Goal: Task Accomplishment & Management: Manage account settings

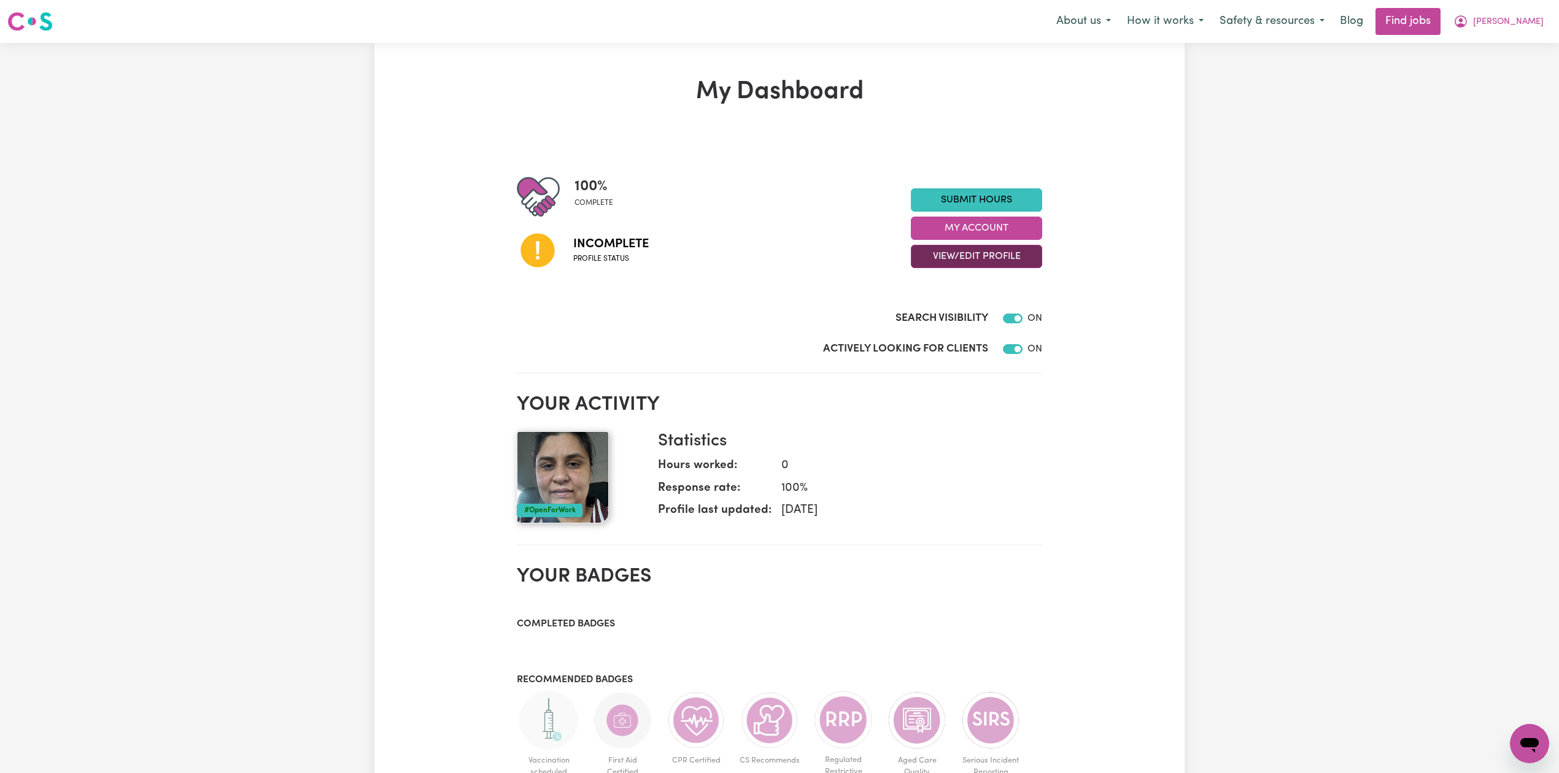
click at [1034, 261] on button "View/Edit Profile" at bounding box center [976, 256] width 131 height 23
click at [949, 310] on link "Edit Profile" at bounding box center [968, 312] width 115 height 25
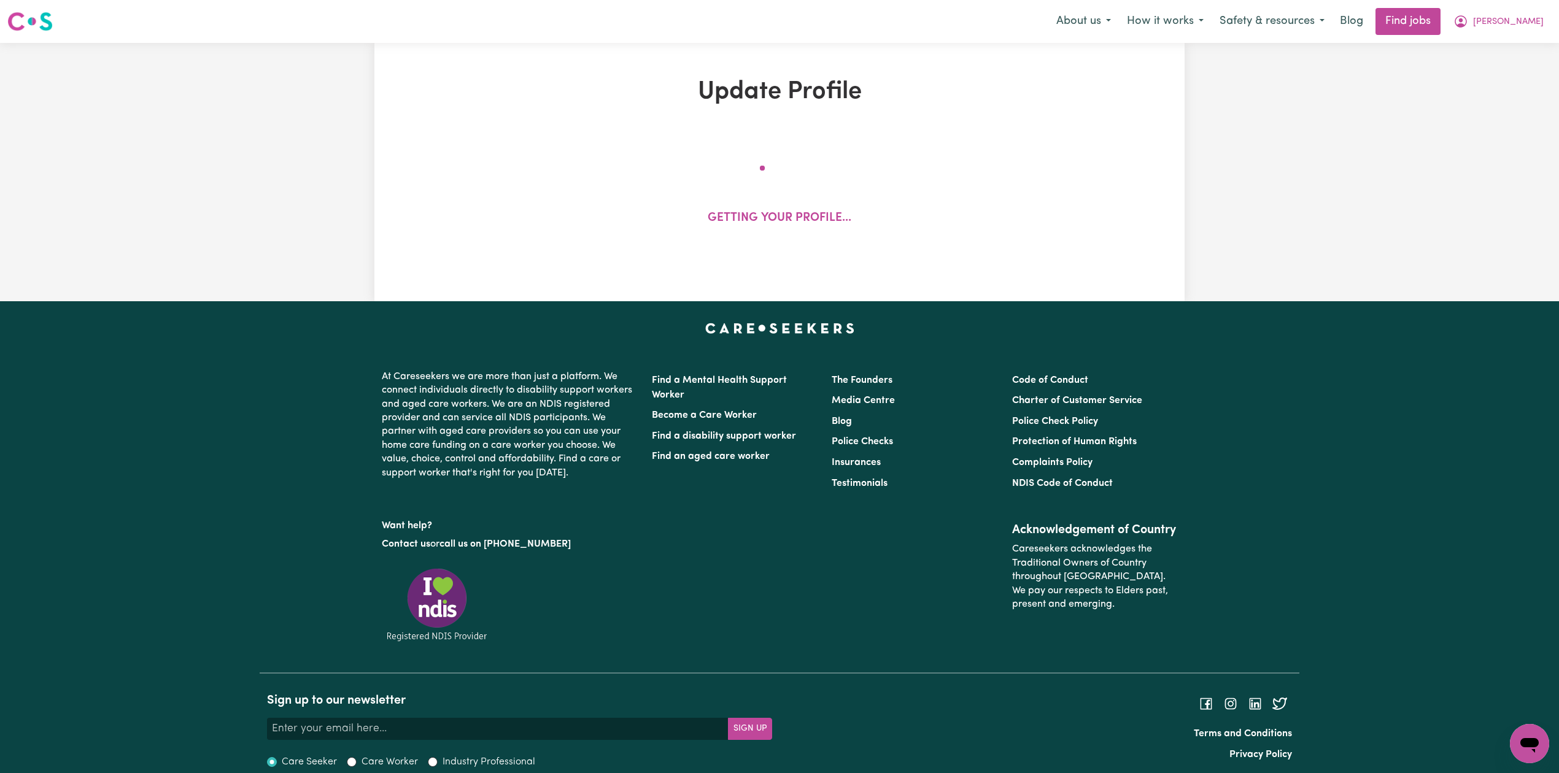
select select "[DEMOGRAPHIC_DATA]"
select select "[DEMOGRAPHIC_DATA] Citizen"
select select "Studying a healthcare related degree or qualification"
select select "38"
select select "45"
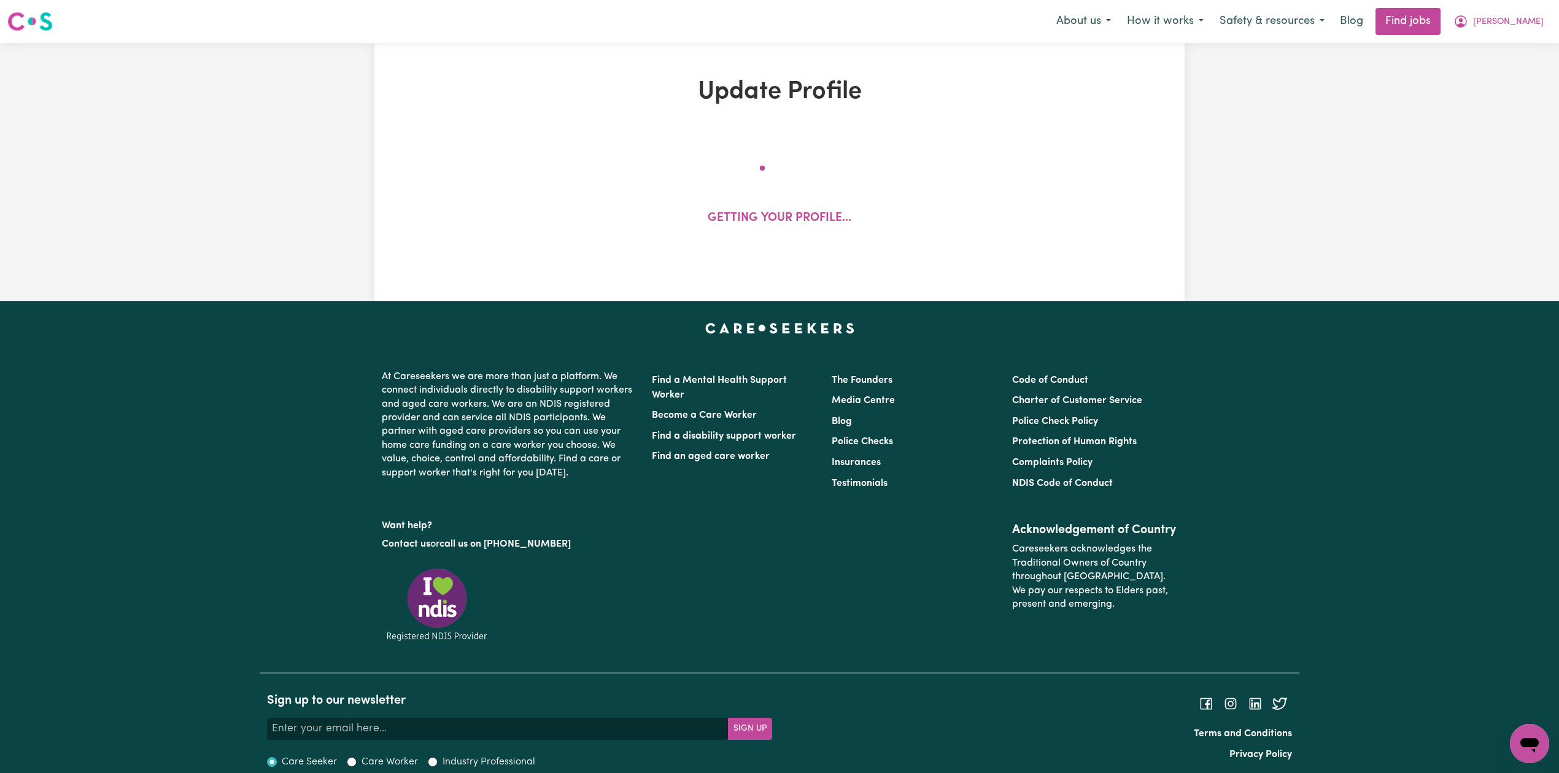
select select "50"
select select "60"
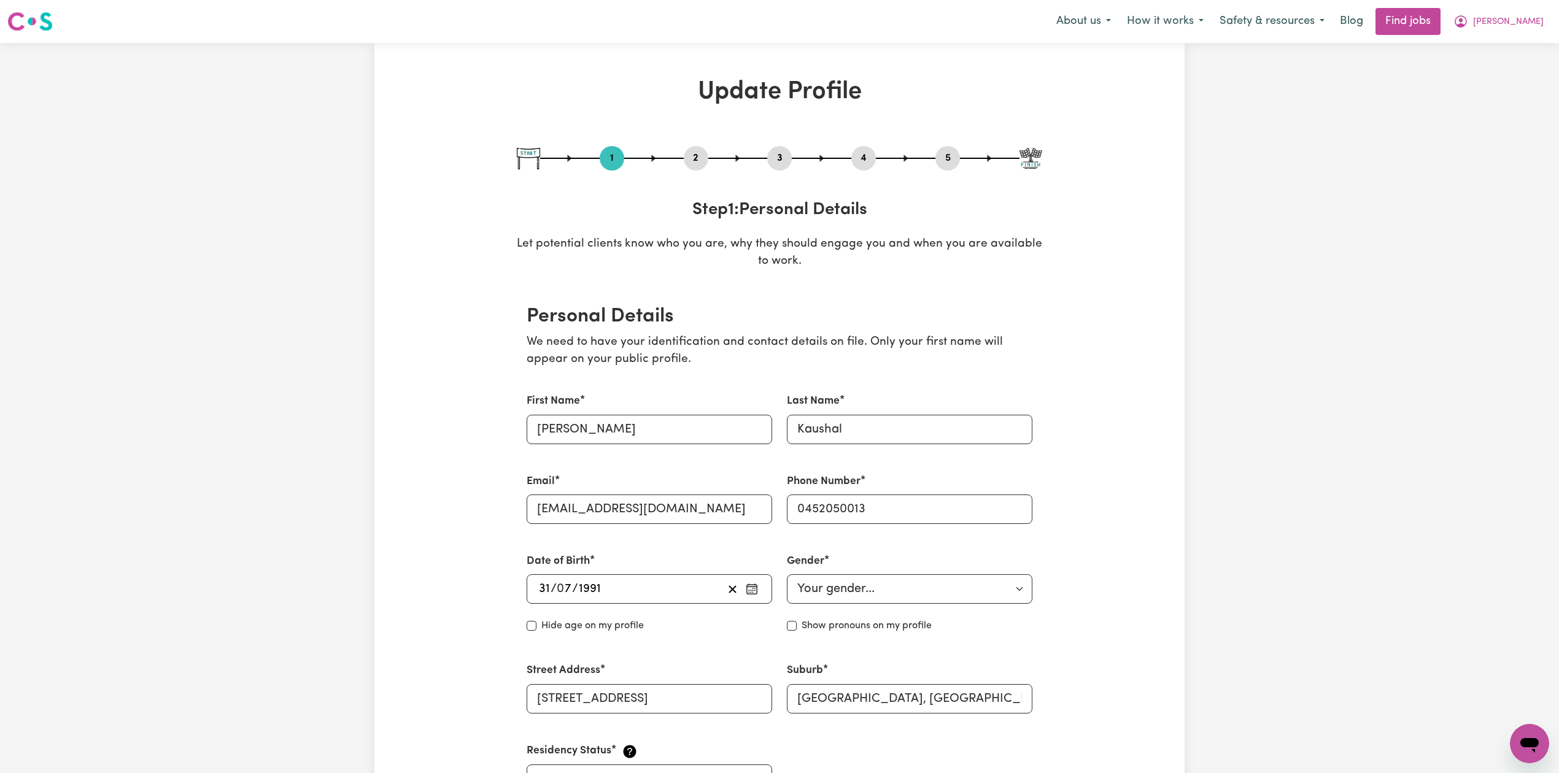
click at [686, 158] on button "2" at bounding box center [696, 158] width 25 height 16
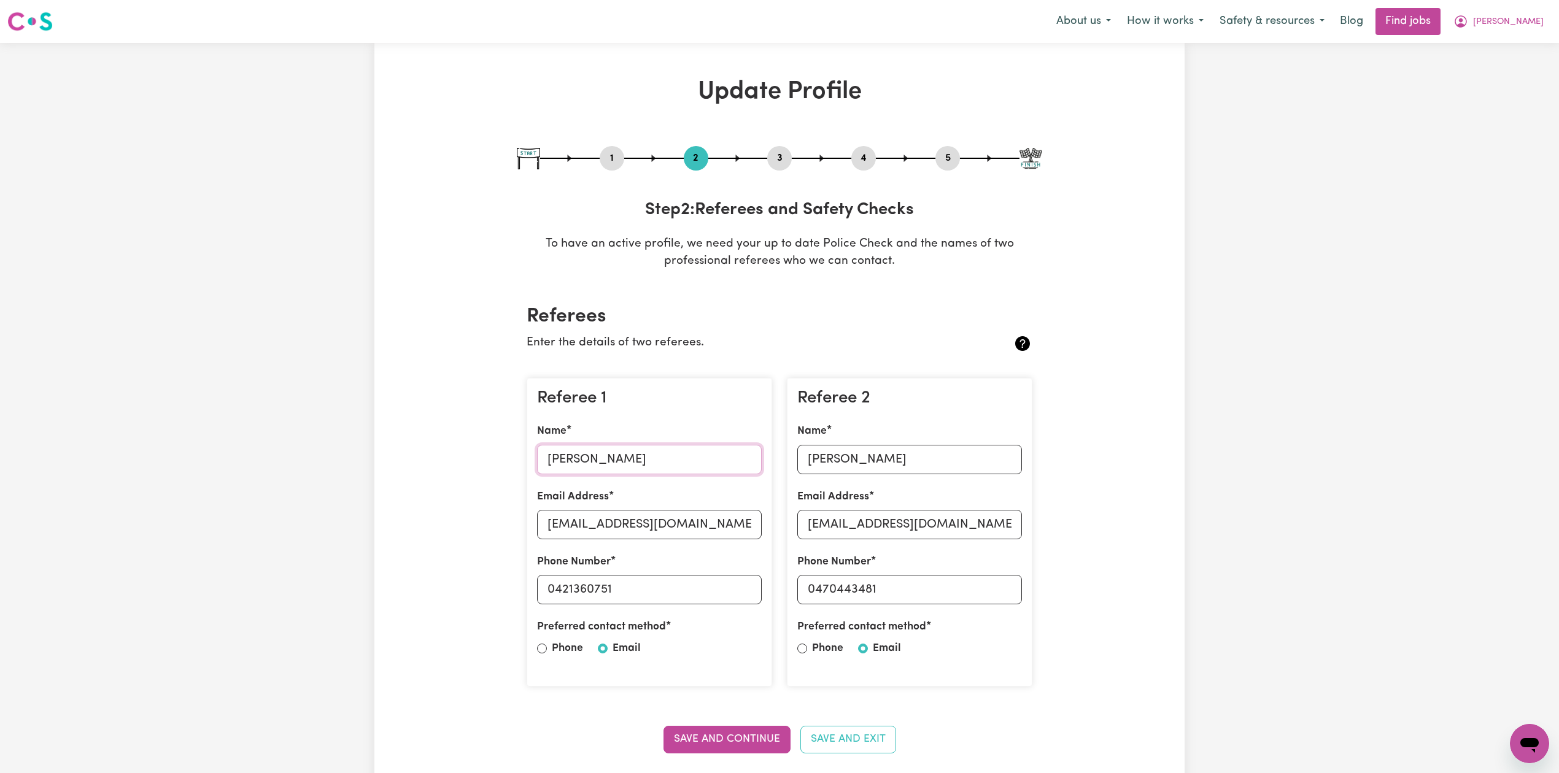
click at [589, 462] on input "[PERSON_NAME]" at bounding box center [649, 459] width 225 height 29
click at [686, 530] on input "[EMAIL_ADDRESS][DOMAIN_NAME]" at bounding box center [649, 524] width 225 height 29
drag, startPoint x: 553, startPoint y: 588, endPoint x: 680, endPoint y: 590, distance: 127.1
click at [680, 590] on input "0421360751" at bounding box center [649, 589] width 225 height 29
click at [828, 452] on input "[PERSON_NAME]" at bounding box center [909, 459] width 225 height 29
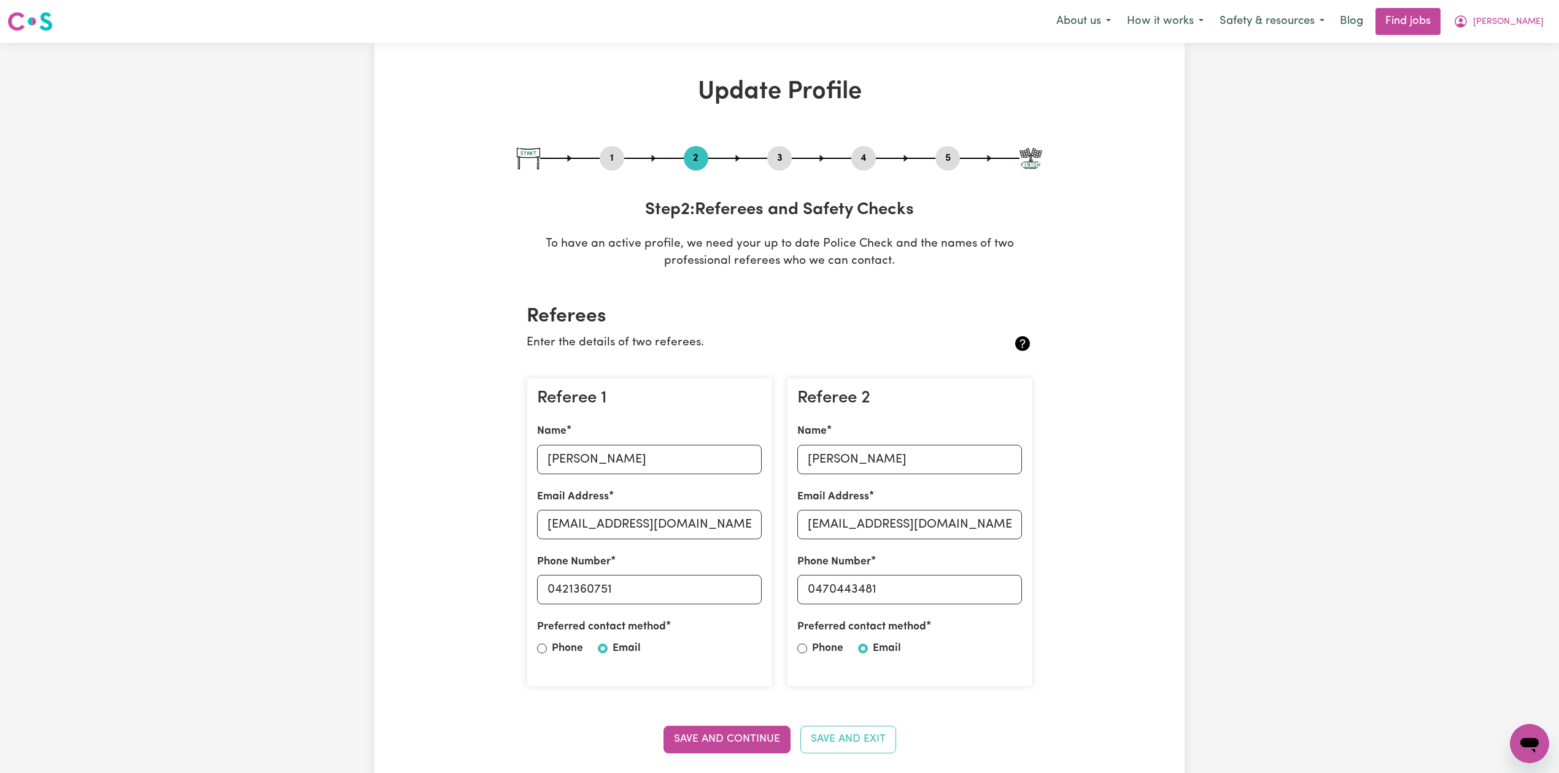
drag, startPoint x: 875, startPoint y: 509, endPoint x: 872, endPoint y: 516, distance: 8.2
click at [875, 509] on div "Email Address [EMAIL_ADDRESS][DOMAIN_NAME]" at bounding box center [909, 514] width 225 height 50
click at [872, 516] on input "[EMAIL_ADDRESS][DOMAIN_NAME]" at bounding box center [909, 524] width 225 height 29
drag, startPoint x: 816, startPoint y: 585, endPoint x: 941, endPoint y: 583, distance: 124.6
click at [941, 583] on input "0470443481" at bounding box center [909, 589] width 225 height 29
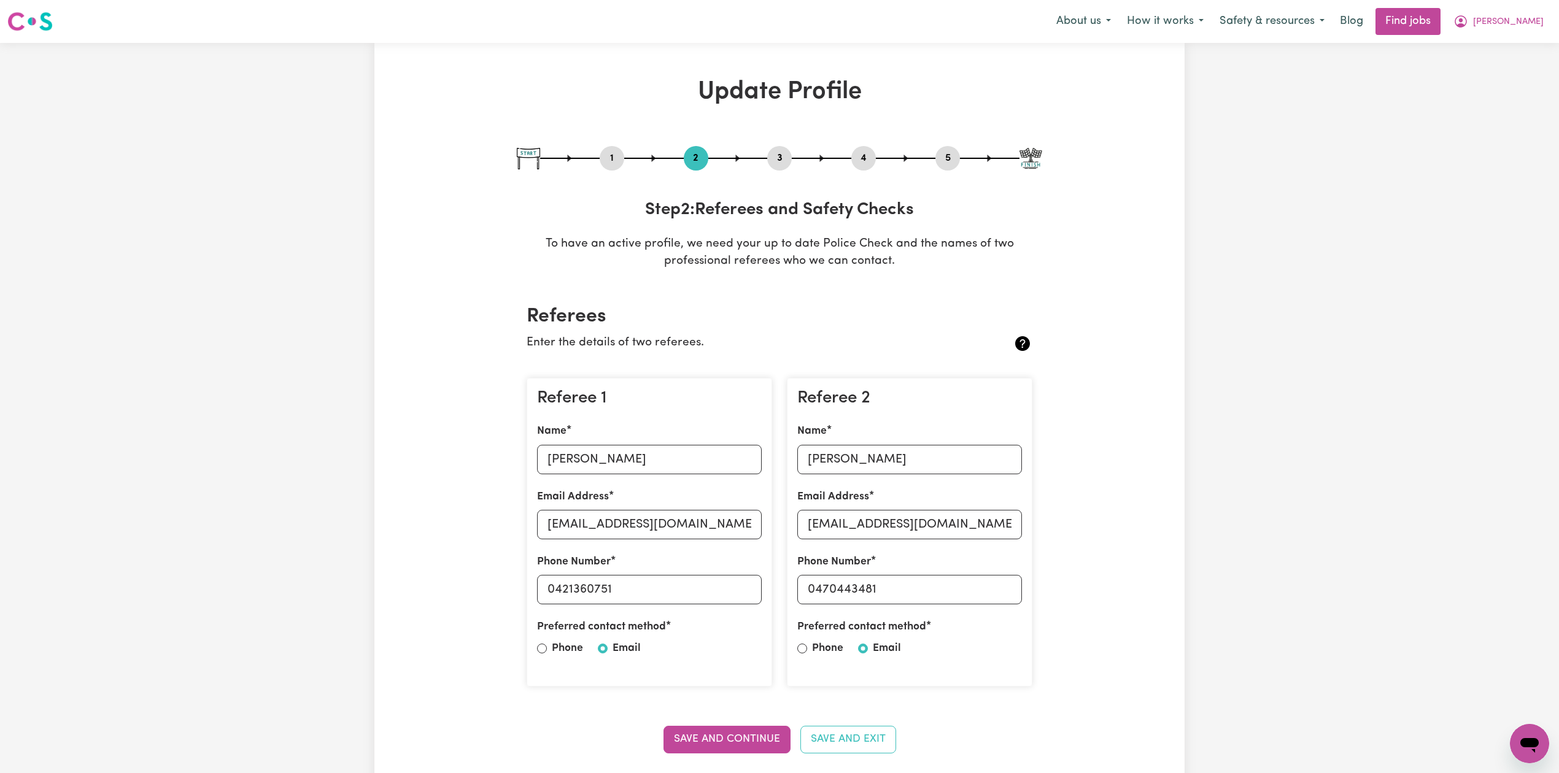
drag, startPoint x: 961, startPoint y: 164, endPoint x: 951, endPoint y: 167, distance: 9.5
click at [959, 164] on div "1 2 3 4 5" at bounding box center [779, 158] width 525 height 25
click at [951, 160] on button "5" at bounding box center [947, 158] width 25 height 16
select select "I am providing services privately on my own"
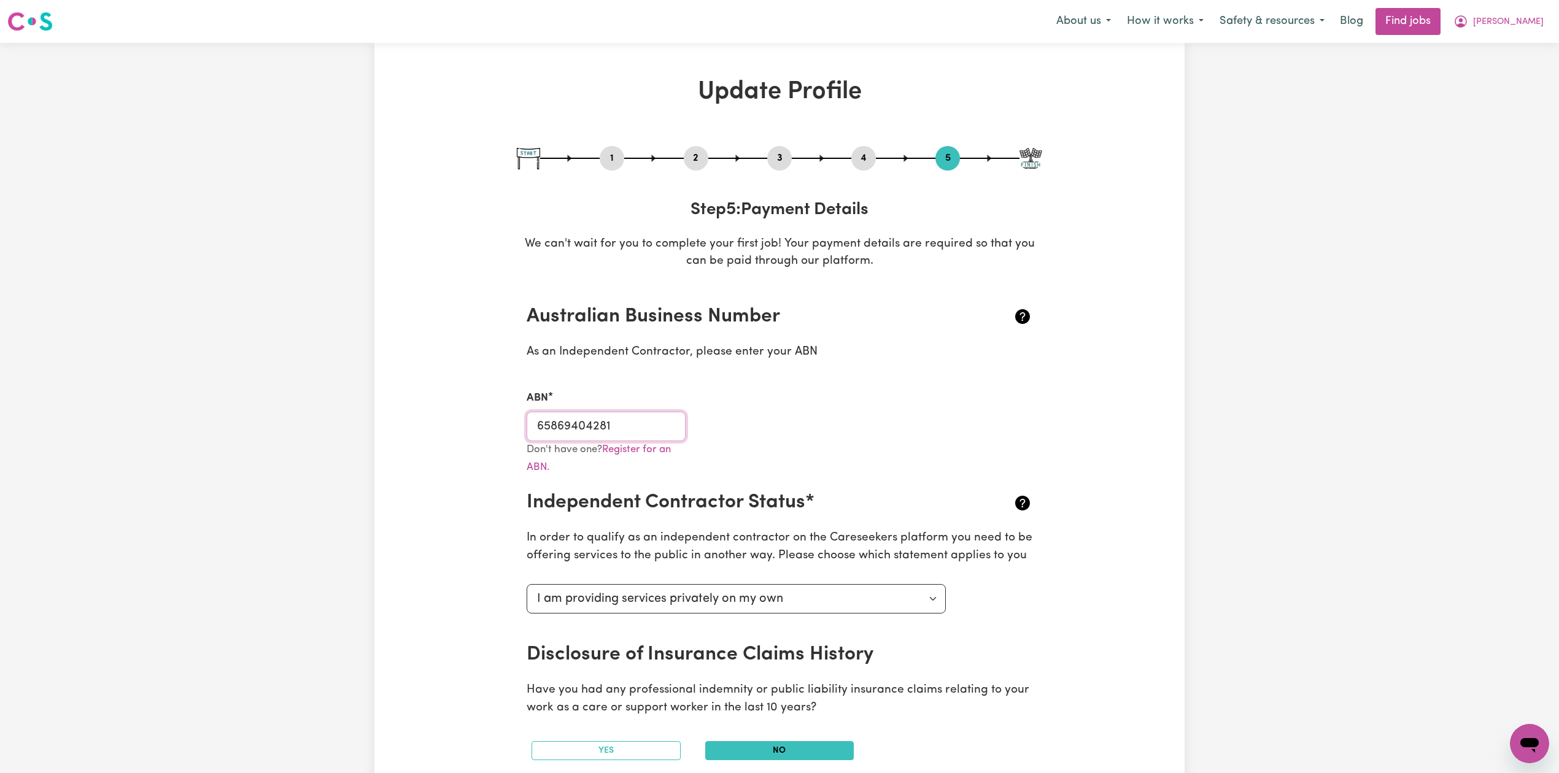
click at [622, 430] on input "65869404281" at bounding box center [606, 426] width 159 height 29
click at [1541, 29] on button "[PERSON_NAME]" at bounding box center [1498, 22] width 106 height 26
click at [1514, 69] on link "My Dashboard" at bounding box center [1502, 70] width 97 height 23
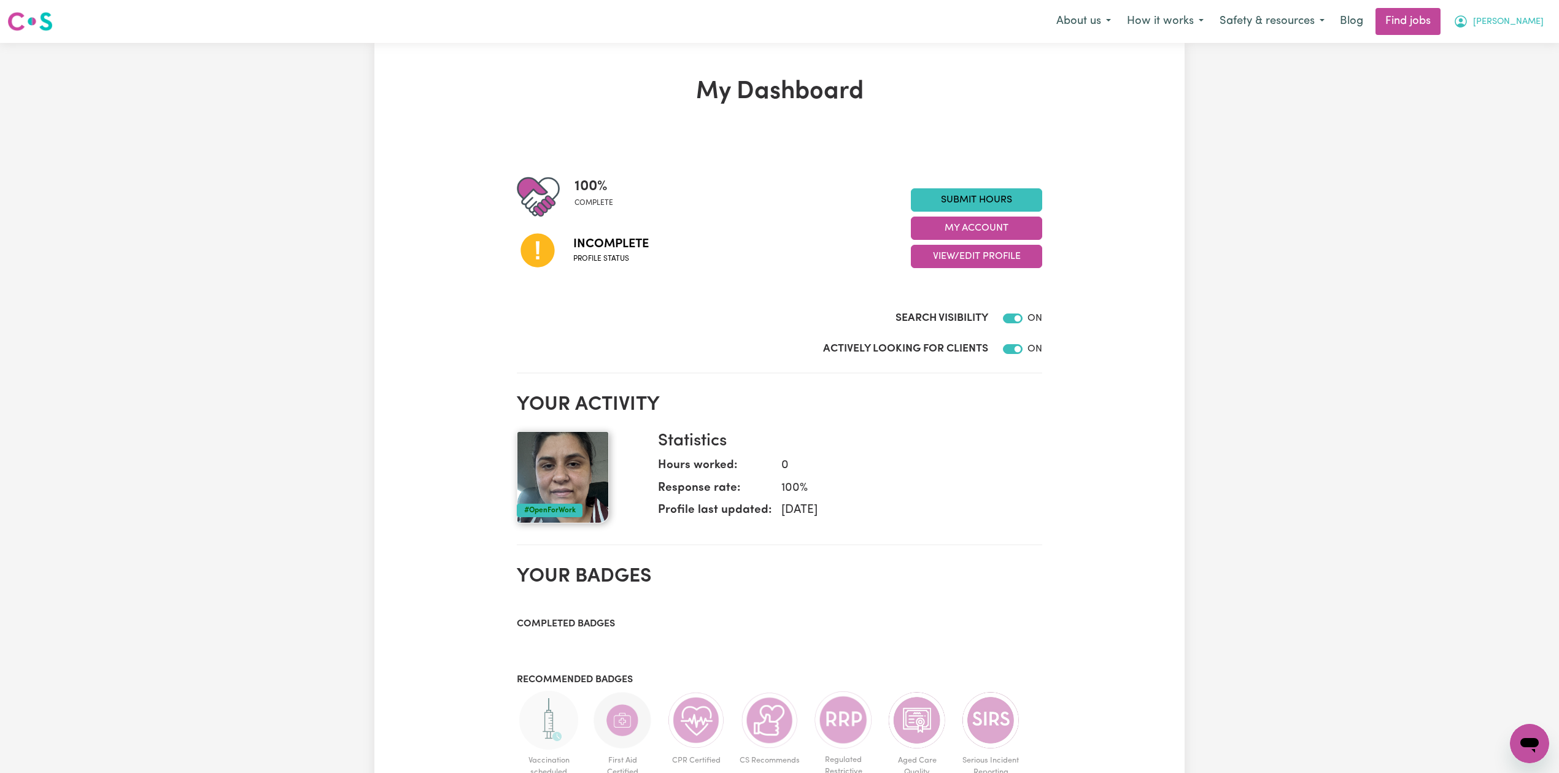
click at [1511, 25] on span "[PERSON_NAME]" at bounding box center [1508, 22] width 71 height 14
click at [1493, 109] on div "My Dashboard 100 % complete Incomplete Profile status Submit Hours My Account V…" at bounding box center [779, 600] width 1559 height 1114
click at [1501, 89] on div "My Dashboard 100 % complete Incomplete Profile status Submit Hours My Account V…" at bounding box center [779, 600] width 1559 height 1114
click at [1528, 33] on button "[PERSON_NAME]" at bounding box center [1498, 22] width 106 height 26
click at [1496, 89] on link "Logout" at bounding box center [1502, 93] width 97 height 23
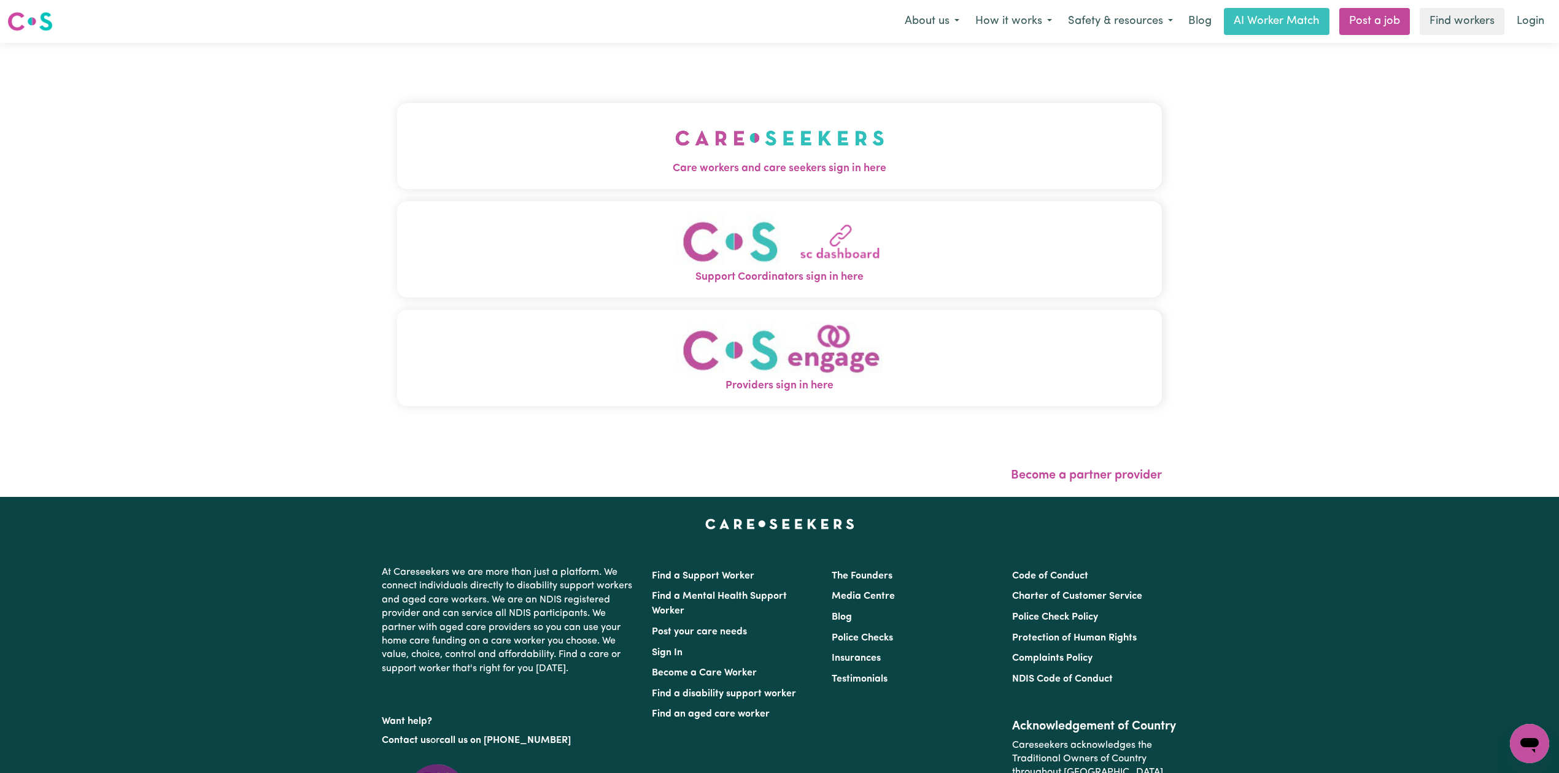
click at [675, 140] on img "Care workers and care seekers sign in here" at bounding box center [779, 137] width 209 height 45
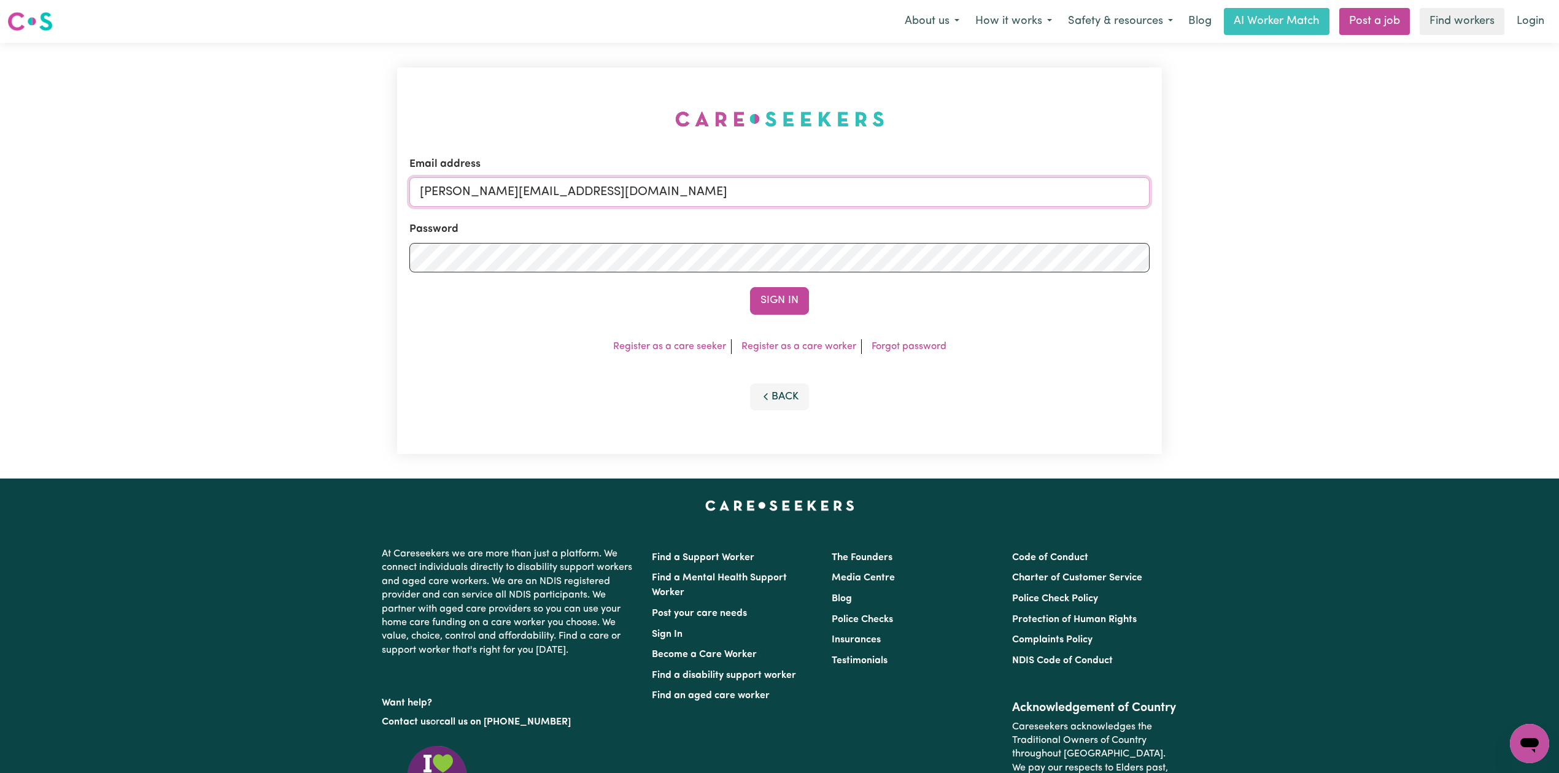
click at [612, 204] on input "[PERSON_NAME][EMAIL_ADDRESS][DOMAIN_NAME]" at bounding box center [779, 191] width 740 height 29
drag, startPoint x: 484, startPoint y: 190, endPoint x: 851, endPoint y: 230, distance: 368.5
click at [851, 230] on form "Email address Superuser~[EMAIL_ADDRESS][DOMAIN_NAME] Password Sign In" at bounding box center [779, 236] width 740 height 158
type input "Superuser~[EMAIL_ADDRESS][DOMAIN_NAME]"
click at [779, 290] on button "Sign In" at bounding box center [779, 300] width 59 height 27
